Goal: Task Accomplishment & Management: Manage account settings

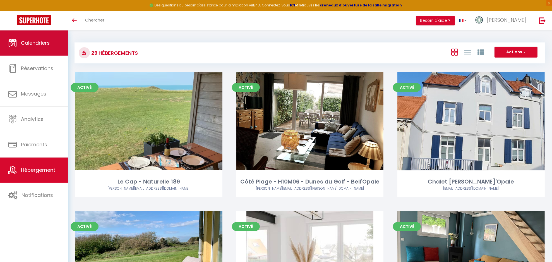
click at [42, 39] on link "Calendriers" at bounding box center [34, 42] width 68 height 25
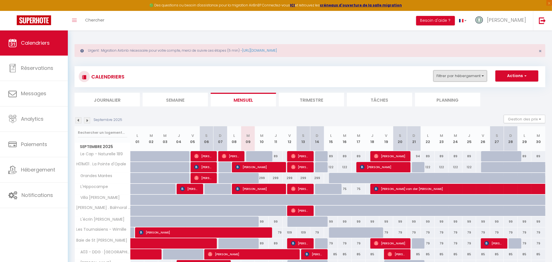
click at [461, 75] on button "Filtrer par hébergement" at bounding box center [461, 75] width 54 height 11
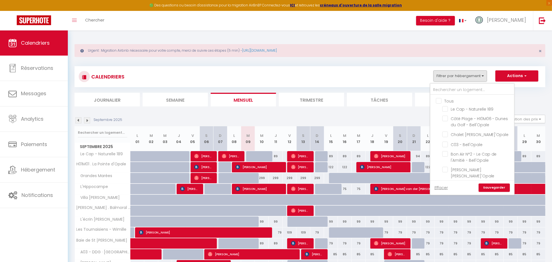
click at [455, 101] on input "Tous" at bounding box center [478, 101] width 84 height 6
checkbox input "true"
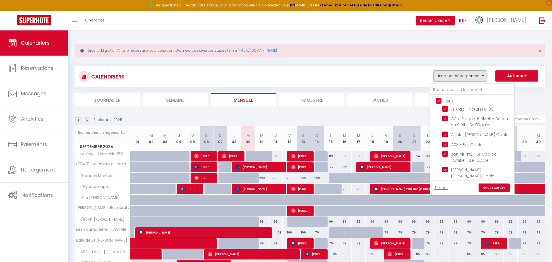
checkbox input "true"
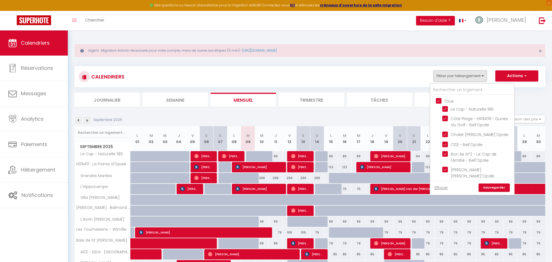
checkbox input "true"
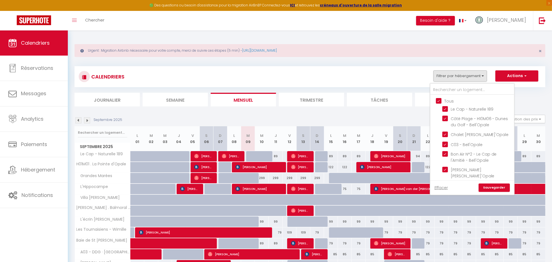
checkbox input "true"
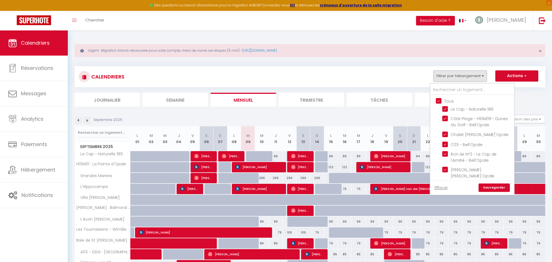
checkbox input "true"
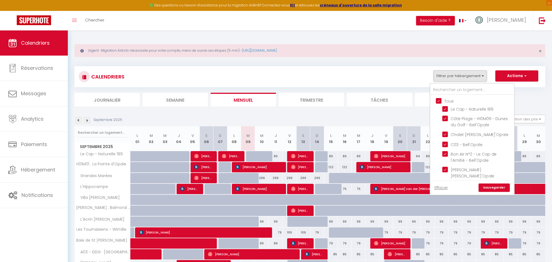
checkbox input "true"
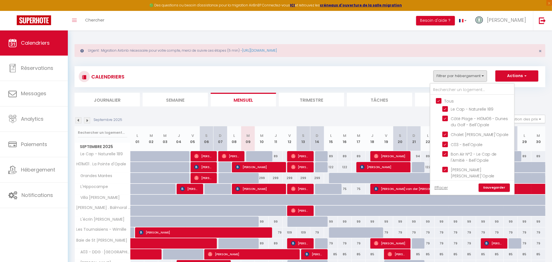
checkbox input "true"
drag, startPoint x: 499, startPoint y: 186, endPoint x: 497, endPoint y: 184, distance: 3.2
click at [497, 184] on link "Sauvegarder" at bounding box center [494, 187] width 31 height 8
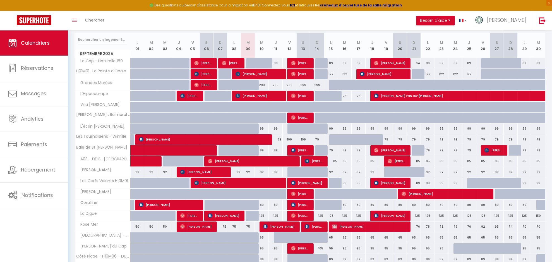
scroll to position [124, 0]
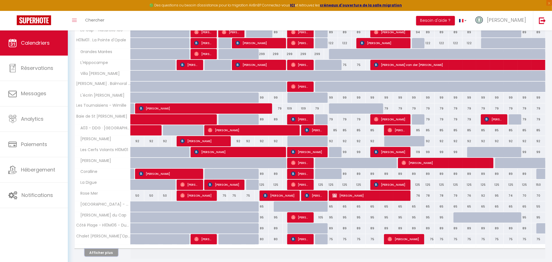
click at [96, 253] on button "Afficher plus" at bounding box center [102, 253] width 34 height 8
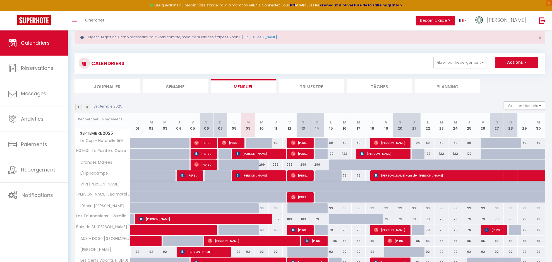
scroll to position [0, 0]
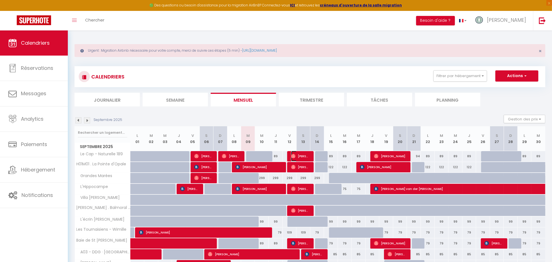
click at [302, 155] on span "[PERSON_NAME]" at bounding box center [300, 156] width 19 height 11
select select "OK"
select select "0"
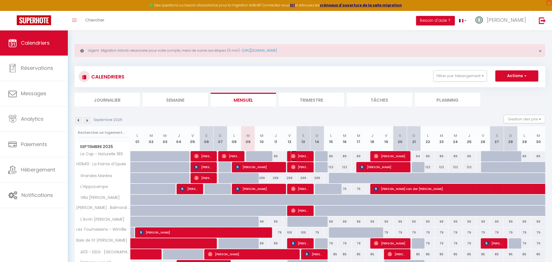
select select "1"
select select
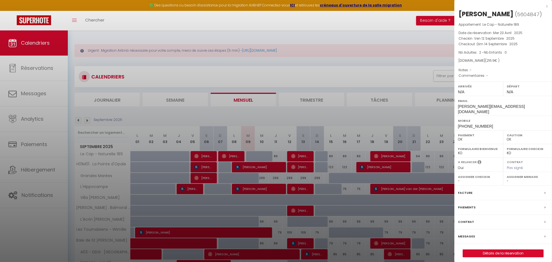
click at [470, 233] on label "Messages" at bounding box center [466, 236] width 17 height 6
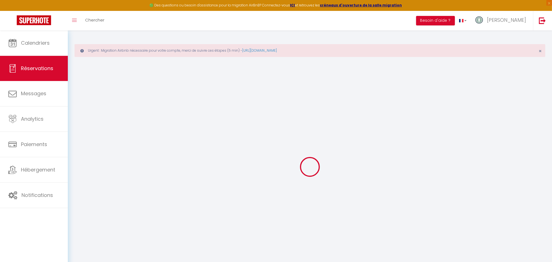
select select
checkbox input "false"
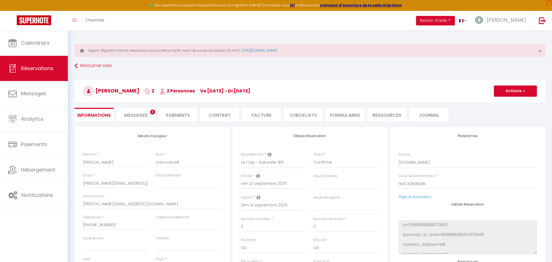
click at [149, 115] on li "Messages 3" at bounding box center [135, 115] width 39 height 14
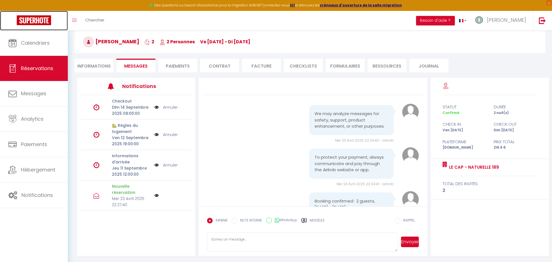
click at [19, 24] on img at bounding box center [34, 20] width 34 height 10
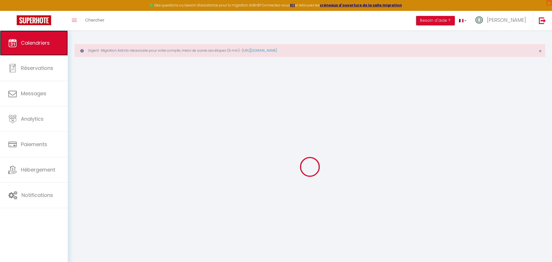
click at [28, 46] on span "Calendriers" at bounding box center [35, 42] width 29 height 7
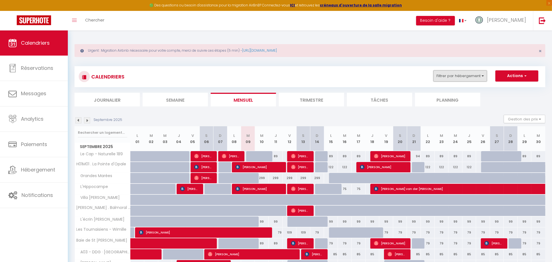
click at [478, 75] on button "Filtrer par hébergement" at bounding box center [461, 75] width 54 height 11
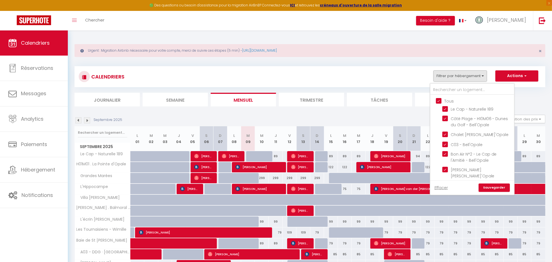
click at [450, 100] on input "Tous" at bounding box center [478, 101] width 84 height 6
checkbox input "false"
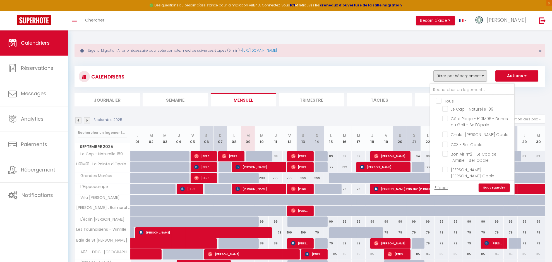
checkbox input "false"
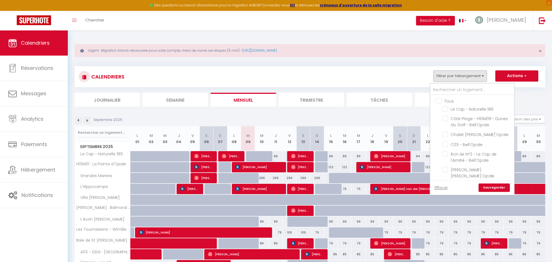
checkbox input "false"
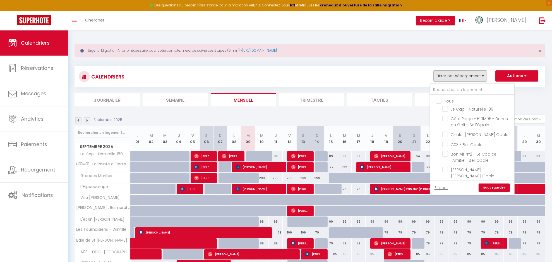
checkbox input "false"
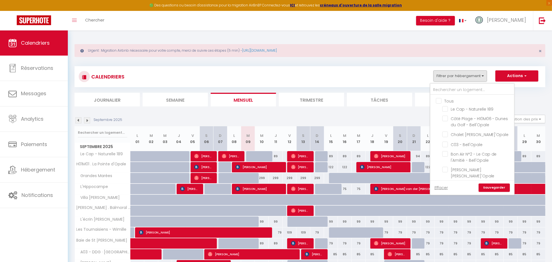
checkbox input "false"
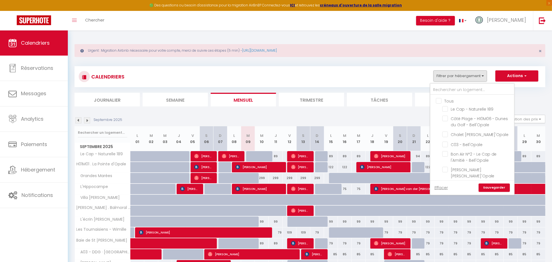
checkbox input "false"
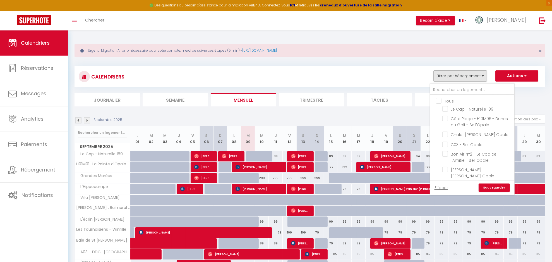
checkbox input "false"
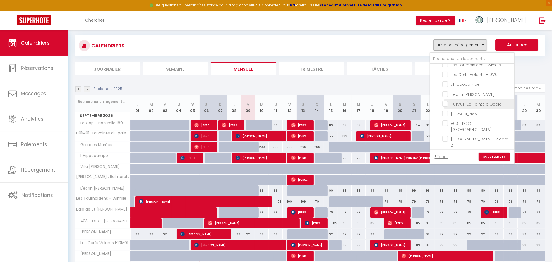
scroll to position [189, 0]
click at [478, 112] on span "H01M01 . La Pointe d'Opale" at bounding box center [476, 115] width 51 height 6
click at [478, 112] on input "H01M01 . La Pointe d'Opale" at bounding box center [478, 115] width 70 height 6
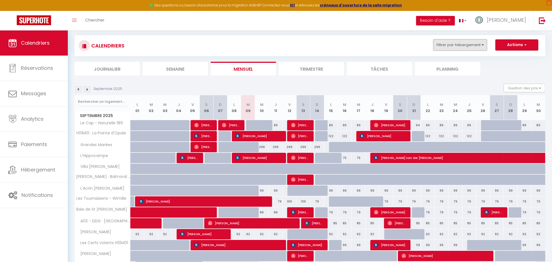
click at [459, 48] on button "Filtrer par hébergement" at bounding box center [461, 44] width 54 height 11
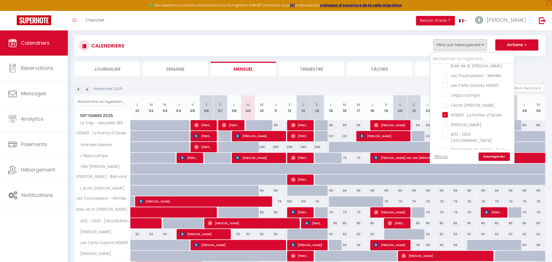
click at [492, 157] on link "Sauvegarder" at bounding box center [494, 156] width 31 height 8
